Goal: Information Seeking & Learning: Learn about a topic

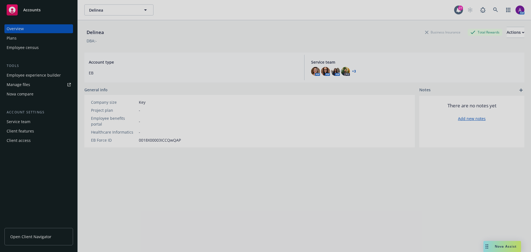
click at [28, 11] on div at bounding box center [265, 126] width 531 height 252
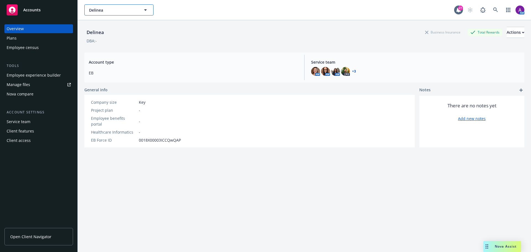
click at [111, 15] on button "Delinea" at bounding box center [118, 9] width 69 height 11
click at [111, 15] on div at bounding box center [118, 9] width 69 height 11
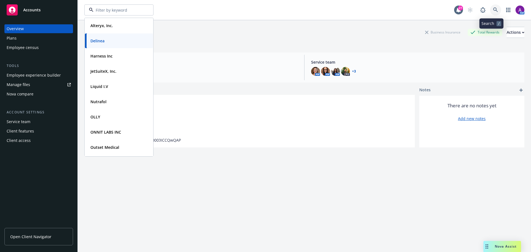
click at [493, 12] on icon at bounding box center [495, 9] width 5 height 5
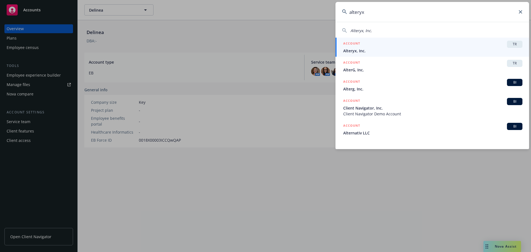
type input "alteryx"
click at [348, 46] on li "ACCOUNT TR Alteryx, Inc." at bounding box center [433, 47] width 194 height 19
click at [356, 50] on span "Alteryx, Inc." at bounding box center [432, 51] width 179 height 6
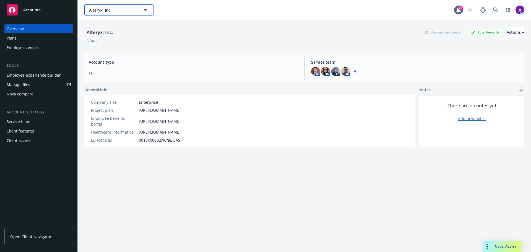
click at [138, 11] on button "Alteryx, Inc." at bounding box center [118, 9] width 69 height 11
click at [138, 11] on input at bounding box center [118, 10] width 49 height 6
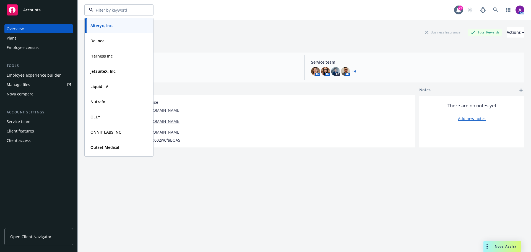
click at [226, 43] on div "DBA: -" at bounding box center [304, 41] width 440 height 6
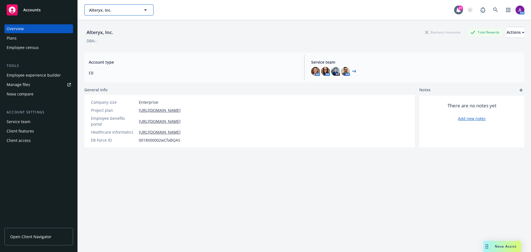
click at [115, 12] on span "Alteryx, Inc." at bounding box center [113, 10] width 48 height 6
click at [115, 12] on input at bounding box center [118, 10] width 49 height 6
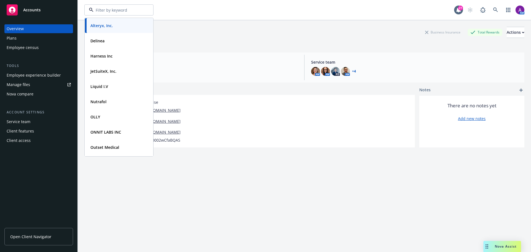
click at [16, 37] on div "Plans" at bounding box center [12, 38] width 10 height 9
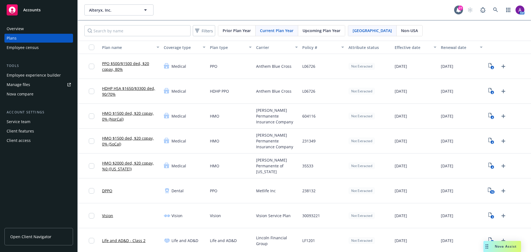
click at [33, 236] on span "Open Client Navigator" at bounding box center [30, 237] width 41 height 6
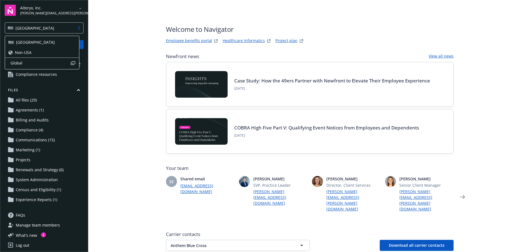
click at [40, 31] on div "[GEOGRAPHIC_DATA]" at bounding box center [40, 28] width 70 height 7
click at [32, 50] on div "Non-USA" at bounding box center [42, 53] width 68 height 6
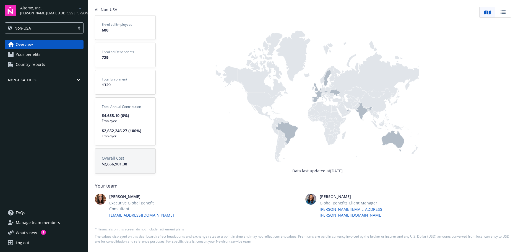
click at [32, 55] on span "Your benefits" at bounding box center [28, 54] width 25 height 9
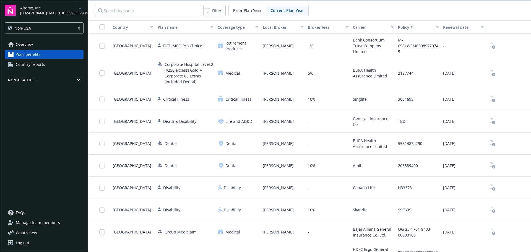
click at [21, 64] on span "Country reports" at bounding box center [30, 64] width 29 height 9
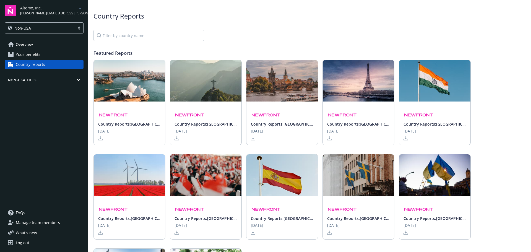
click at [31, 81] on button "Non-USA Files" at bounding box center [44, 81] width 79 height 7
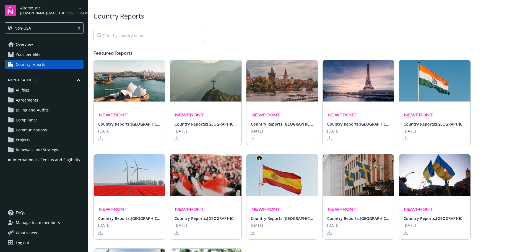
click at [28, 87] on span "All files" at bounding box center [22, 90] width 13 height 9
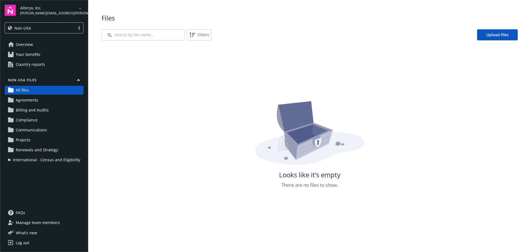
click at [34, 68] on span "Country reports" at bounding box center [30, 64] width 29 height 9
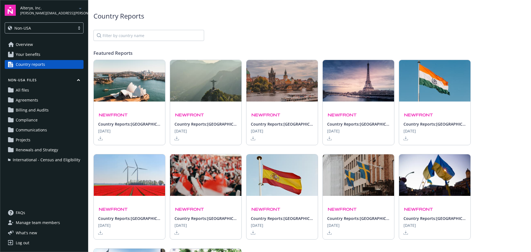
click at [32, 129] on span "Communications" at bounding box center [31, 130] width 31 height 9
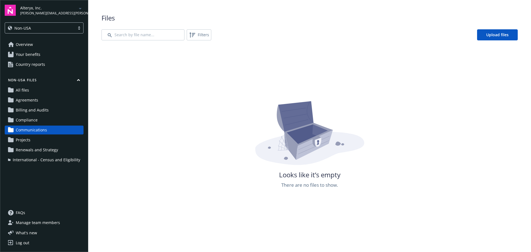
click at [34, 110] on span "Billing and Audits" at bounding box center [32, 110] width 33 height 9
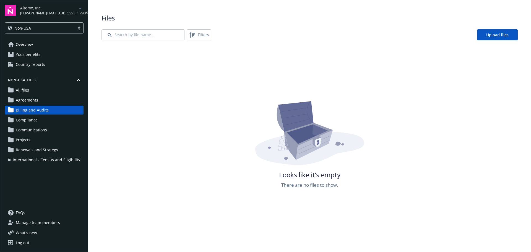
click at [32, 67] on span "Country reports" at bounding box center [30, 64] width 29 height 9
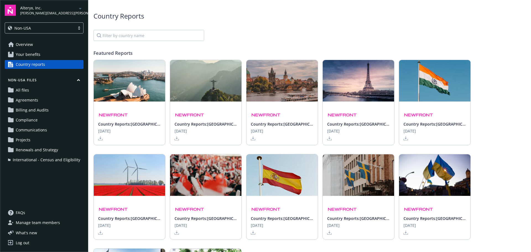
click at [37, 56] on span "Your benefits" at bounding box center [28, 54] width 25 height 9
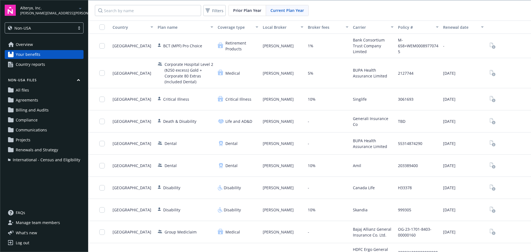
click at [18, 43] on span "Overview" at bounding box center [24, 44] width 17 height 9
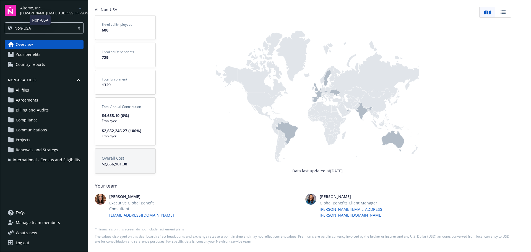
click at [22, 30] on span "Non-USA" at bounding box center [22, 28] width 17 height 6
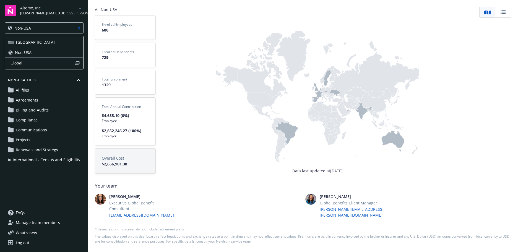
click at [22, 42] on span "[GEOGRAPHIC_DATA]" at bounding box center [35, 42] width 39 height 6
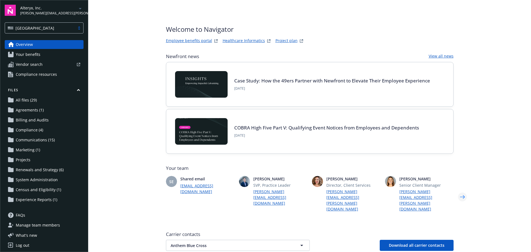
click at [460, 191] on icon "Next" at bounding box center [462, 196] width 9 height 11
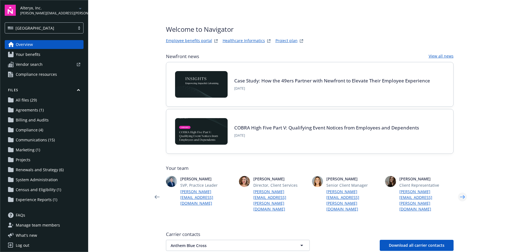
click at [460, 191] on icon "Next" at bounding box center [462, 196] width 9 height 11
